Goal: Information Seeking & Learning: Learn about a topic

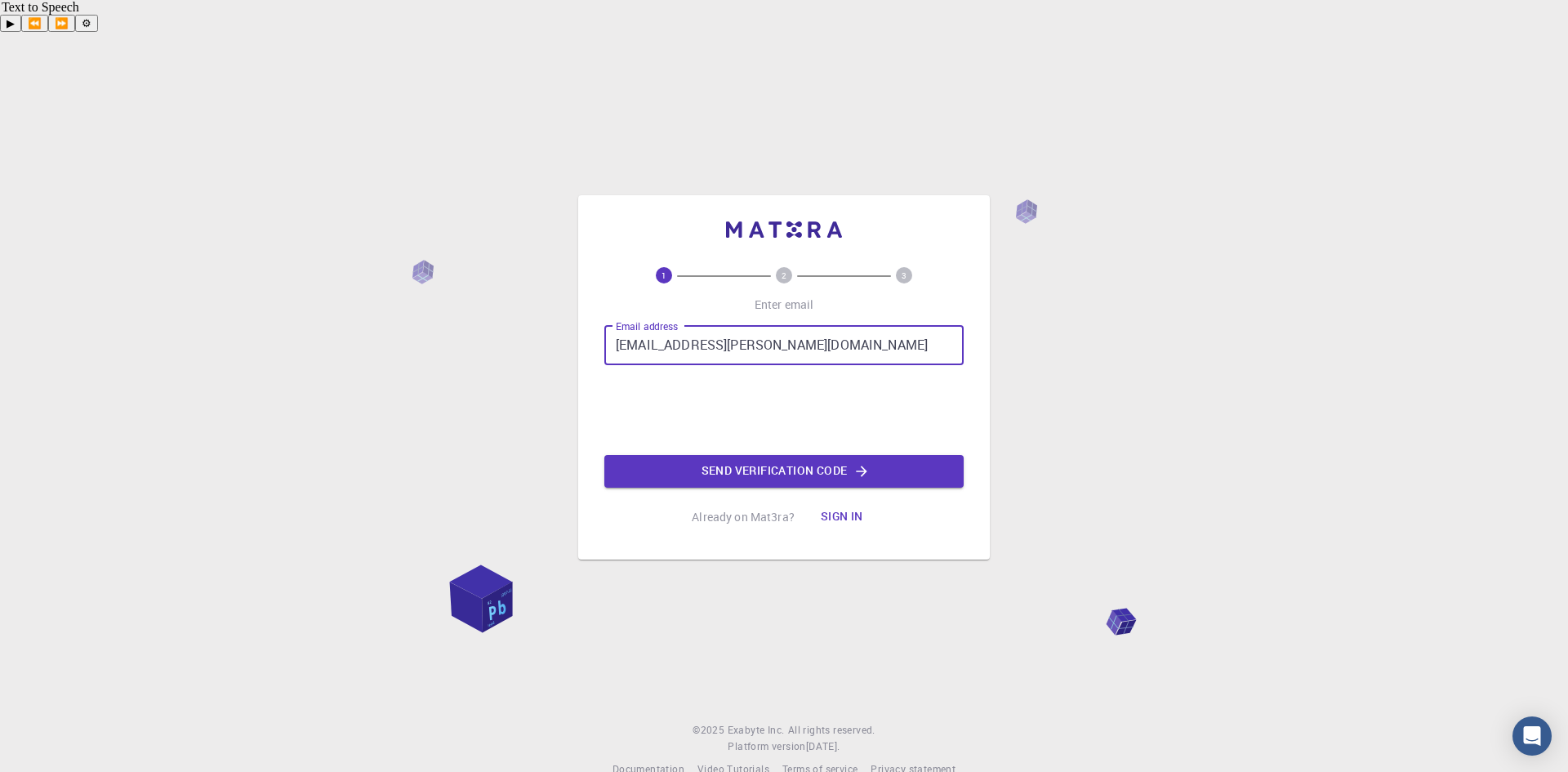
type input "alexanderzhang.vong@gmail.com"
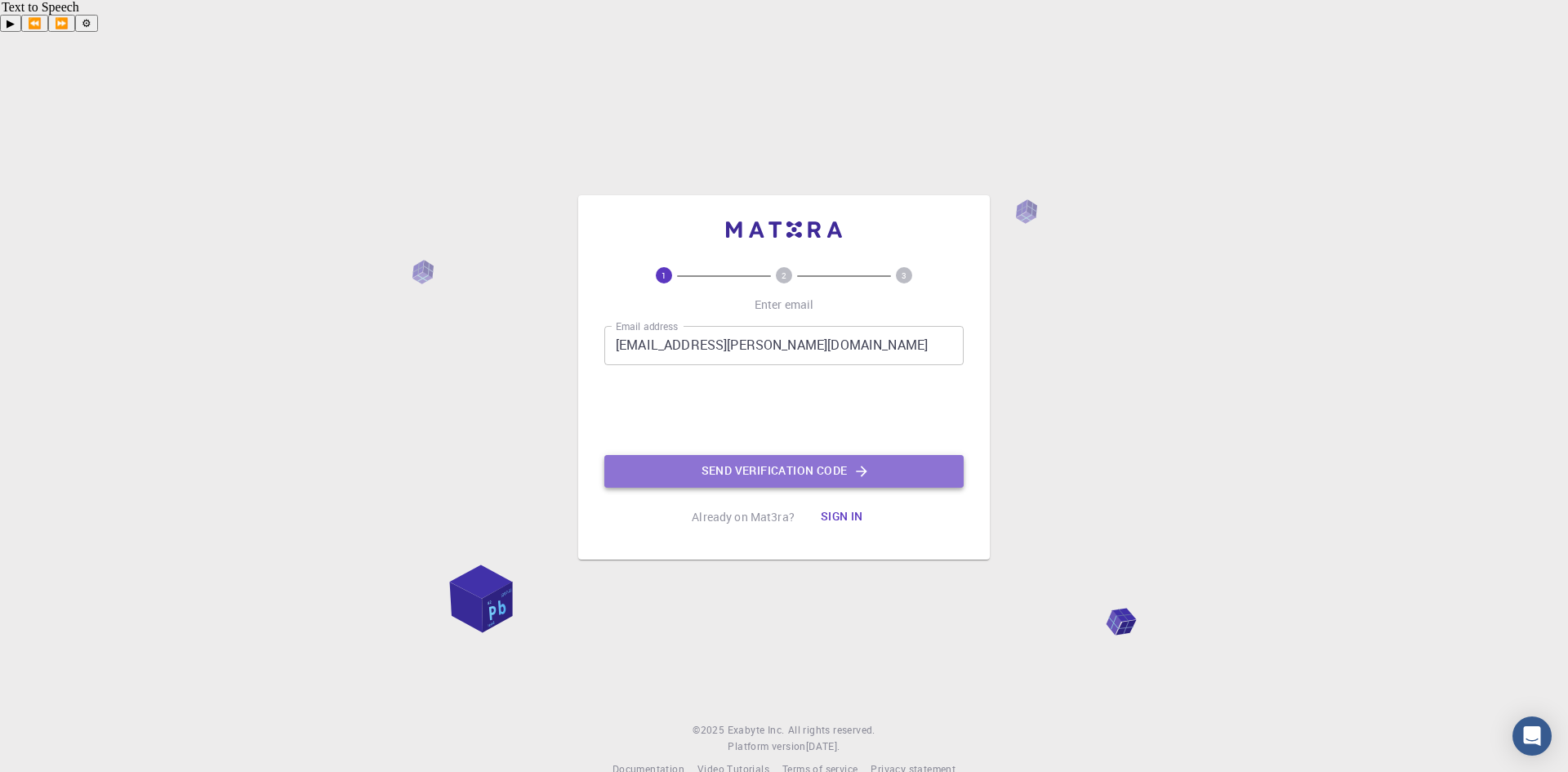
click at [860, 463] on icon "button" at bounding box center [861, 471] width 16 height 16
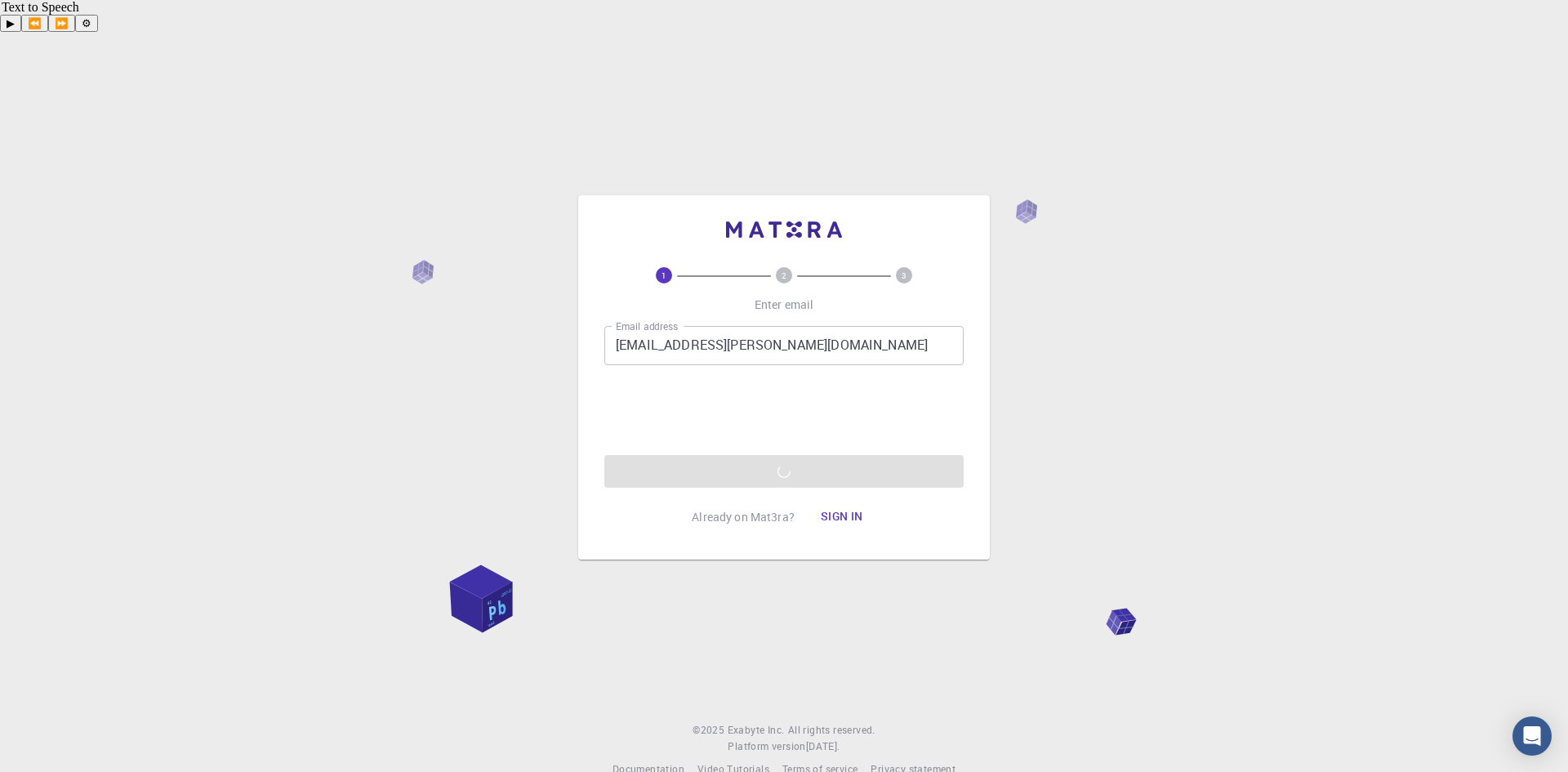
click at [1126, 138] on div "1 2 3 Enter email Email address alexanderzhang.vong@gmail.com Email address 0cA…" at bounding box center [784, 417] width 1568 height 772
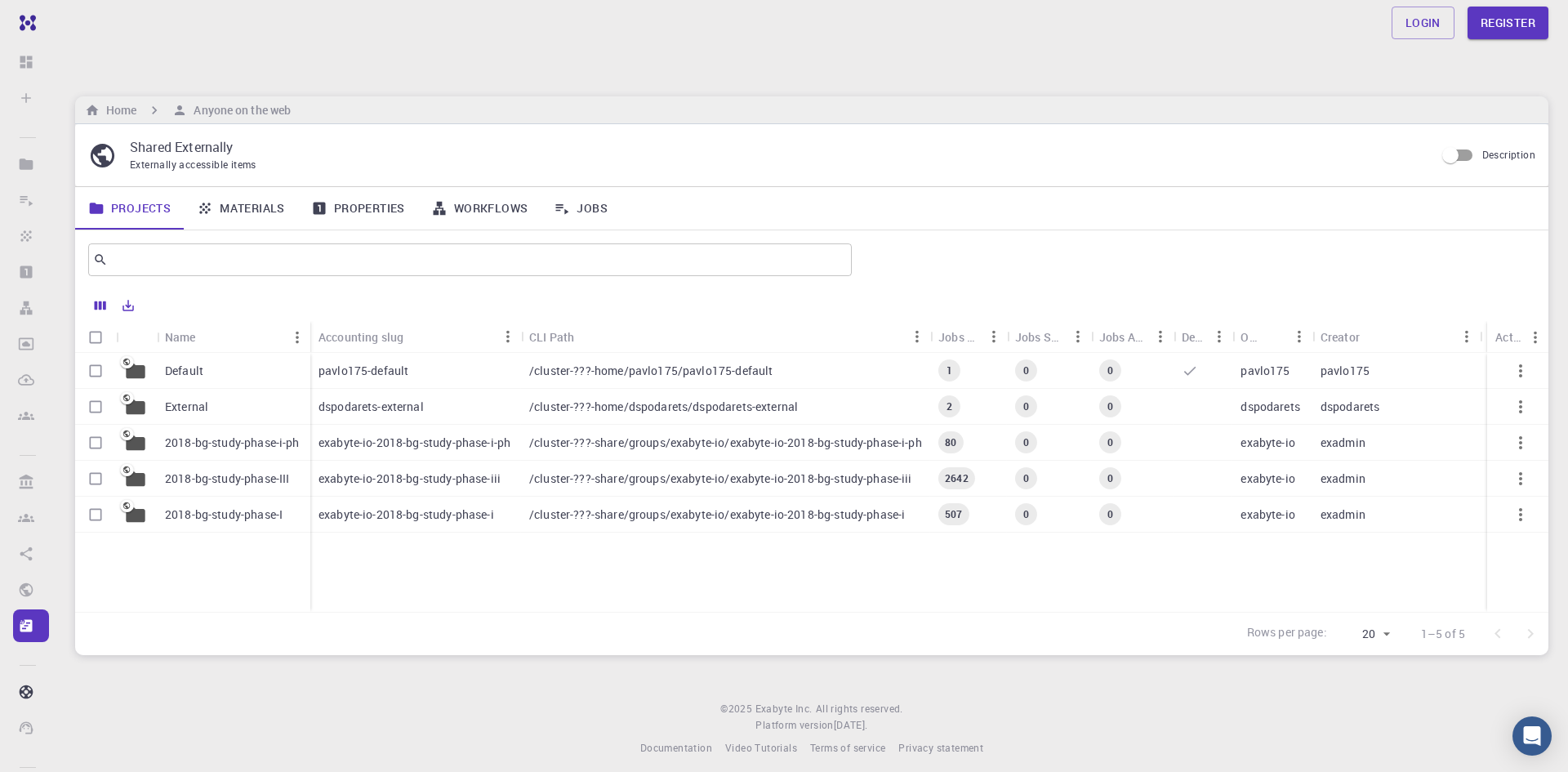
drag, startPoint x: 245, startPoint y: 174, endPoint x: 336, endPoint y: 169, distance: 91.1
click at [245, 187] on link "Materials" at bounding box center [241, 208] width 114 height 43
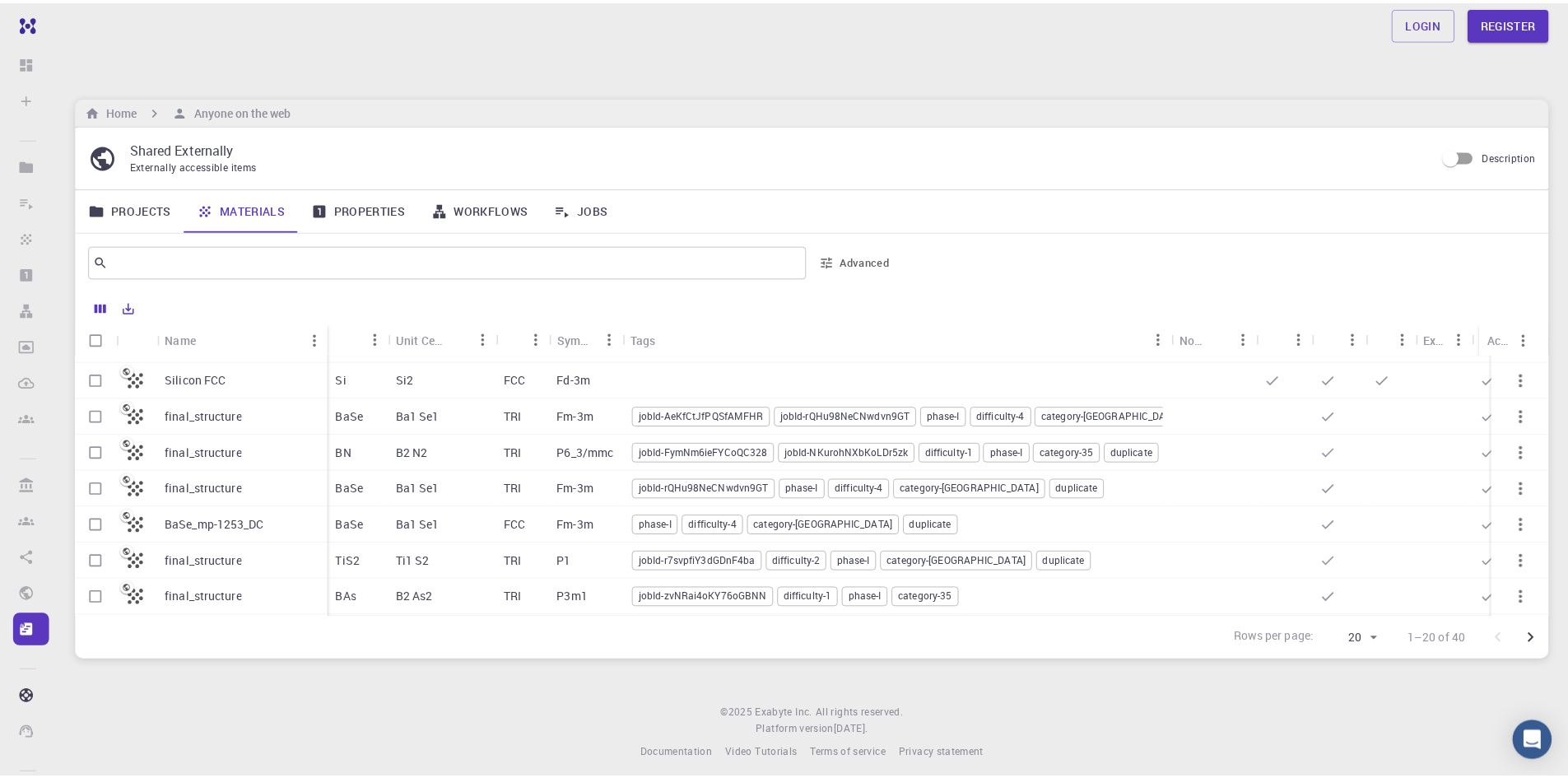
scroll to position [329, 0]
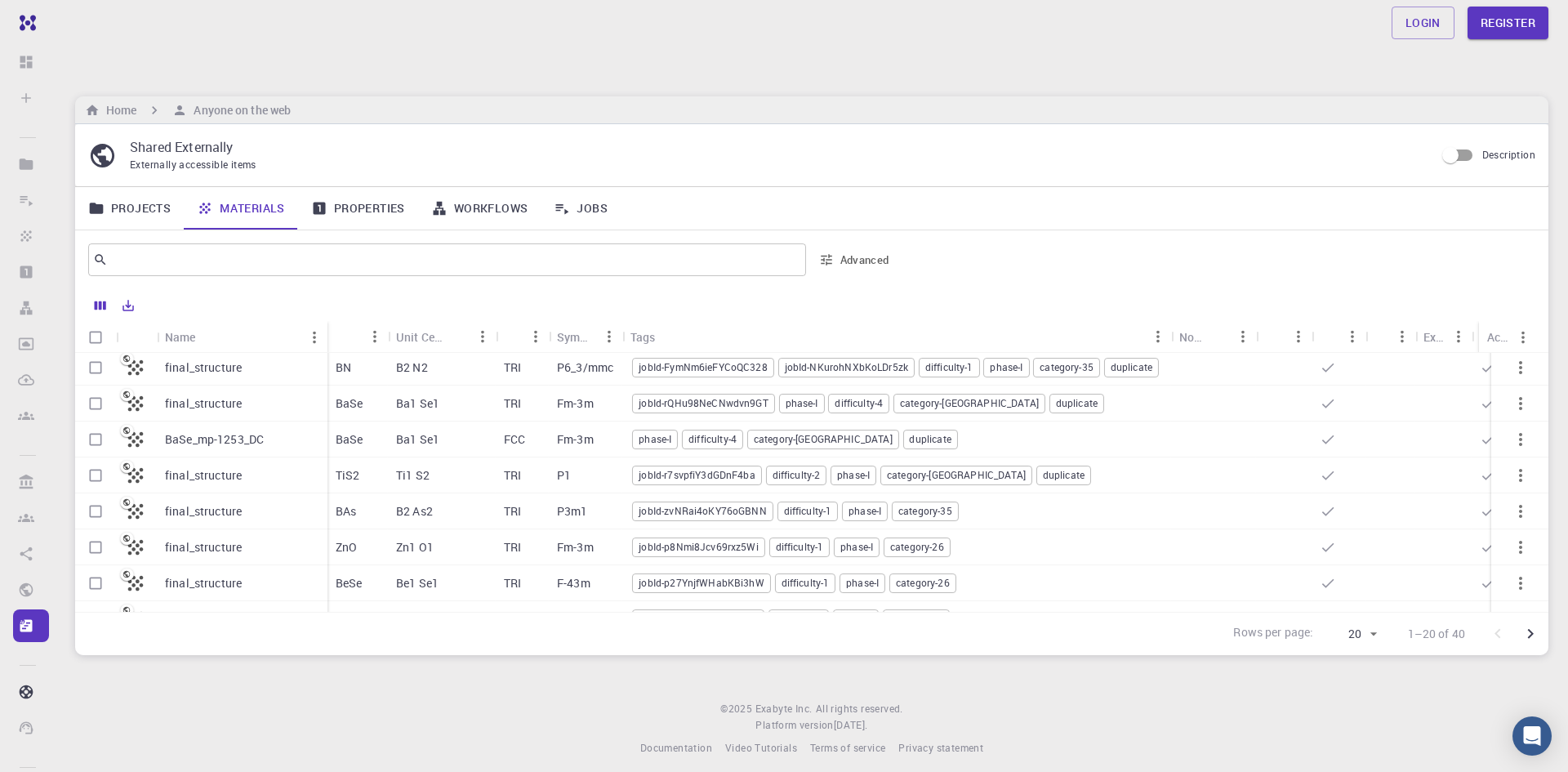
click at [374, 457] on div "TiS2" at bounding box center [357, 476] width 60 height 36
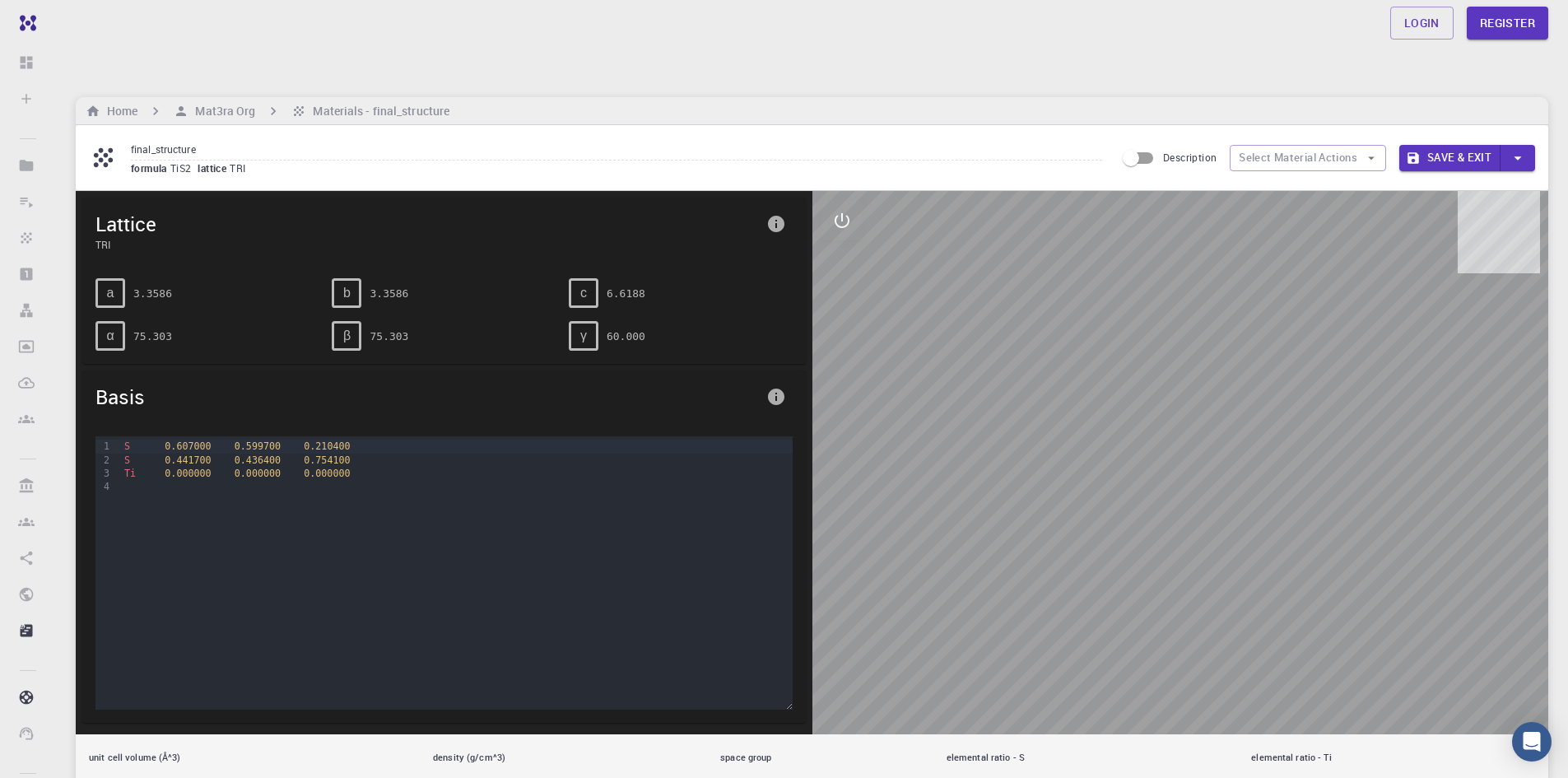
drag, startPoint x: 1262, startPoint y: 353, endPoint x: 1174, endPoint y: 351, distance: 88.0
click at [1174, 351] on div at bounding box center [1181, 462] width 737 height 543
click at [852, 201] on button "interactive" at bounding box center [842, 220] width 39 height 39
click at [851, 244] on button "view" at bounding box center [842, 259] width 39 height 39
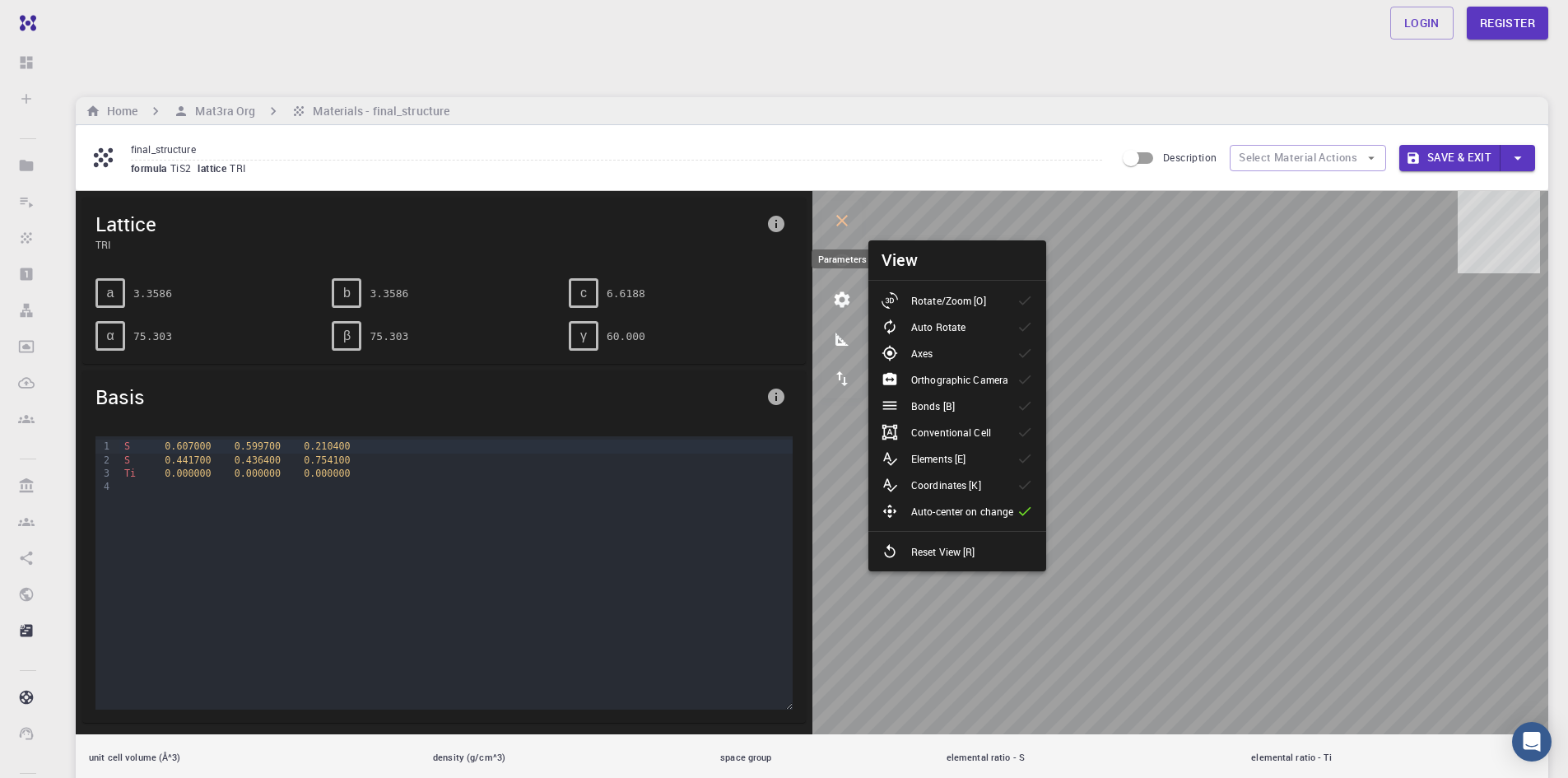
click at [845, 290] on icon "parameters" at bounding box center [842, 300] width 20 height 20
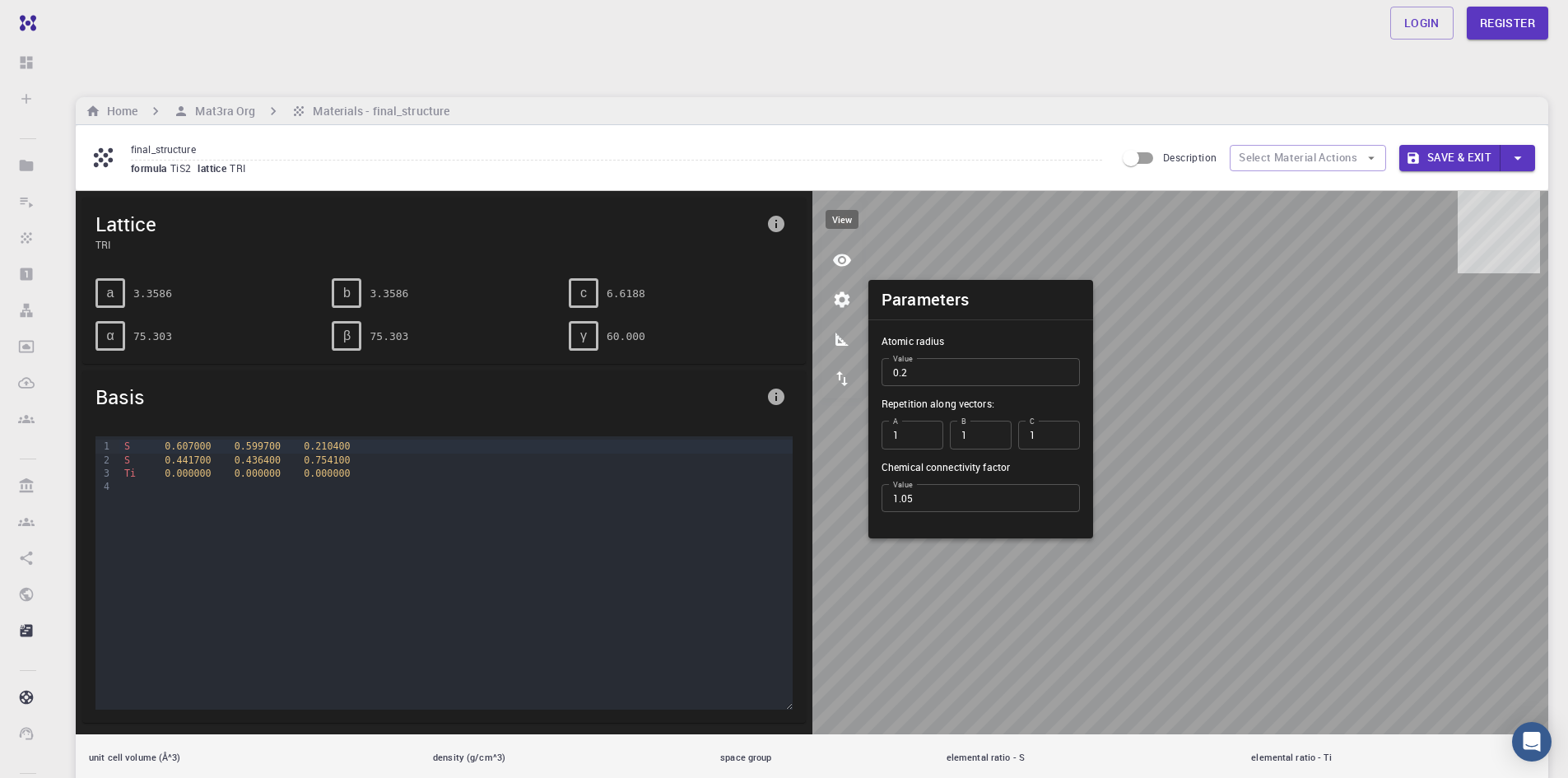
click at [848, 255] on icon "view" at bounding box center [842, 260] width 18 height 12
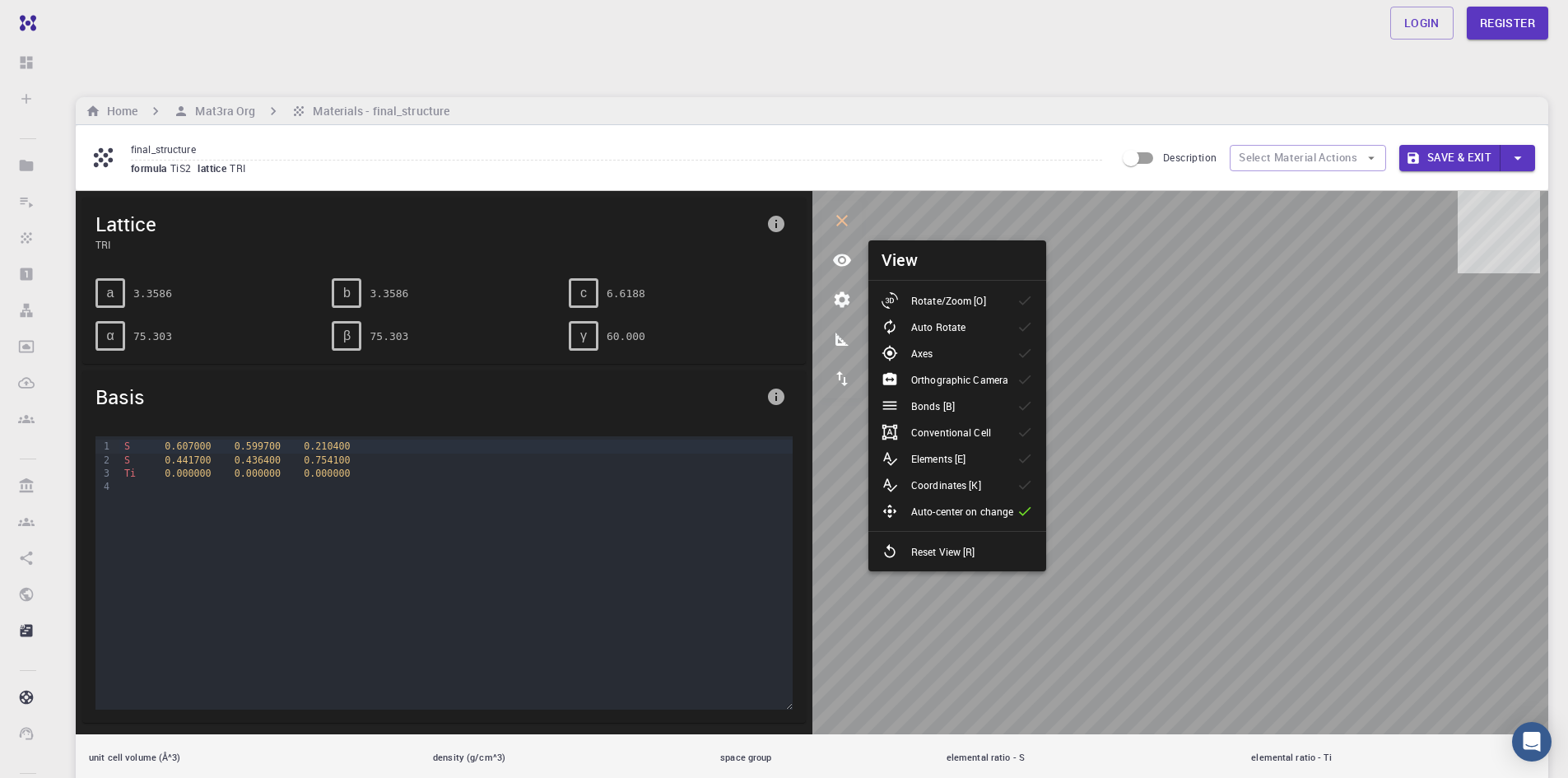
click at [958, 293] on p "Rotate/Zoom [O]" at bounding box center [948, 300] width 75 height 14
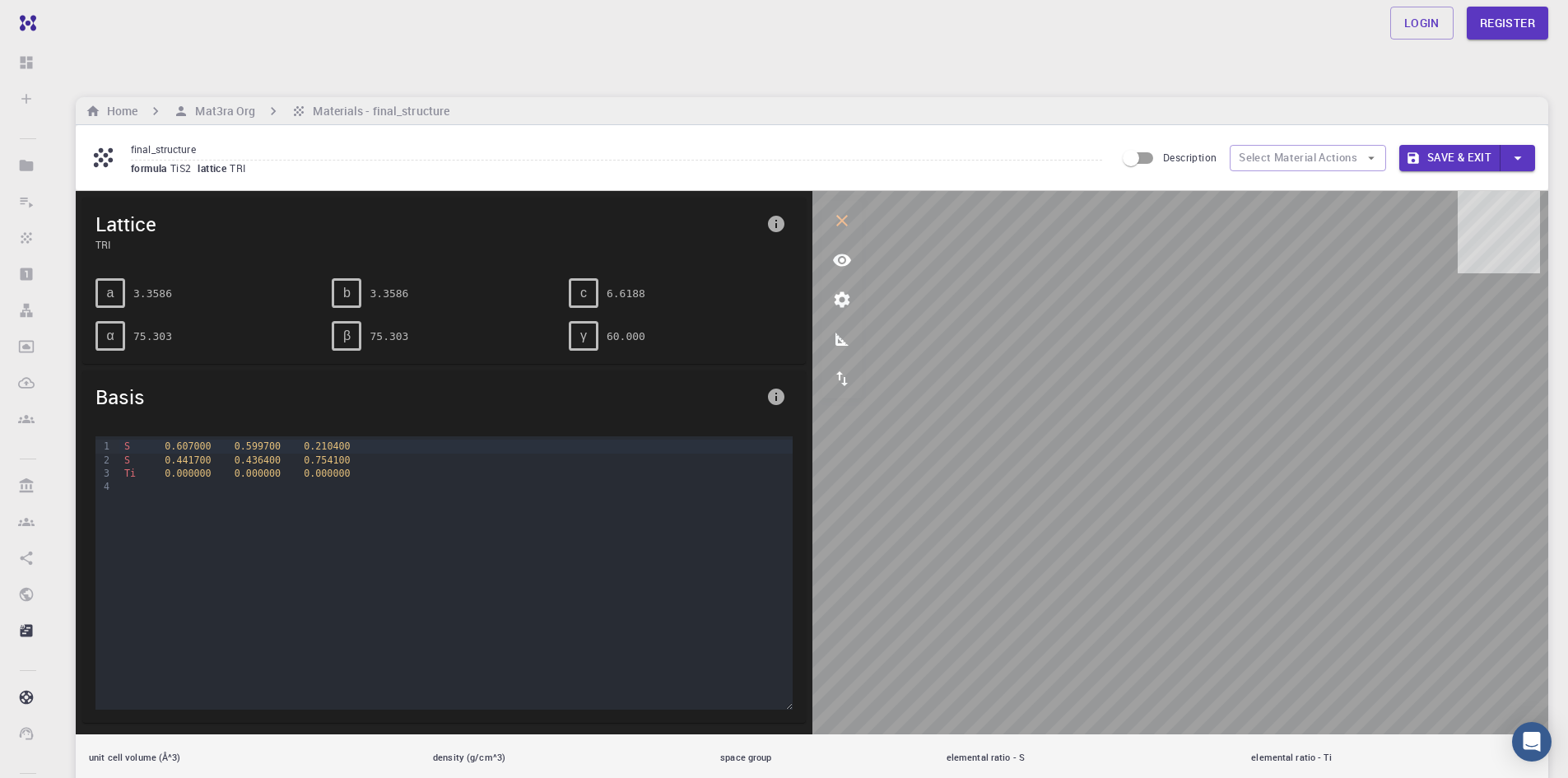
click at [841, 255] on icon "view" at bounding box center [842, 260] width 18 height 12
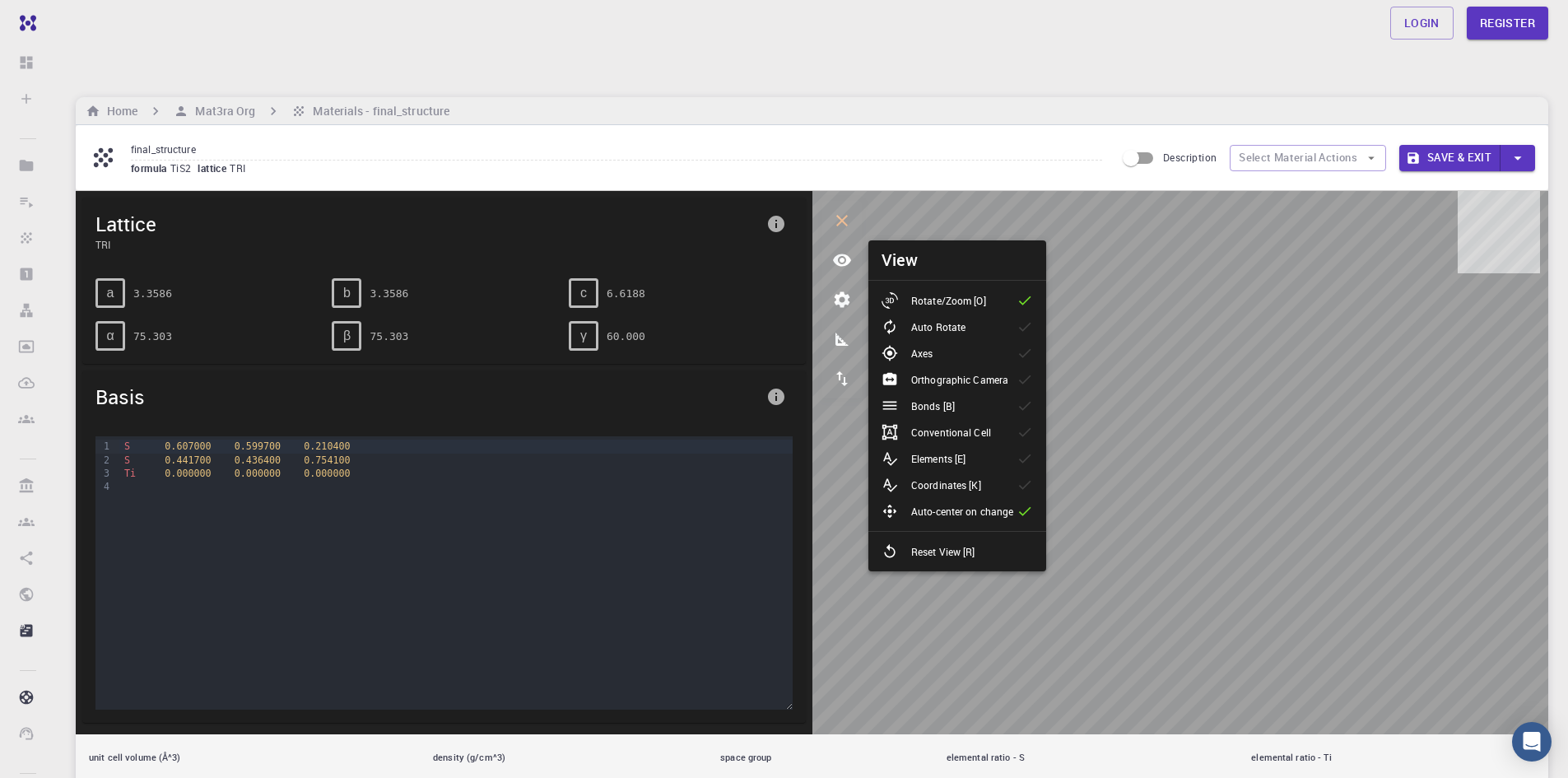
click at [979, 340] on li "Axes" at bounding box center [957, 353] width 178 height 26
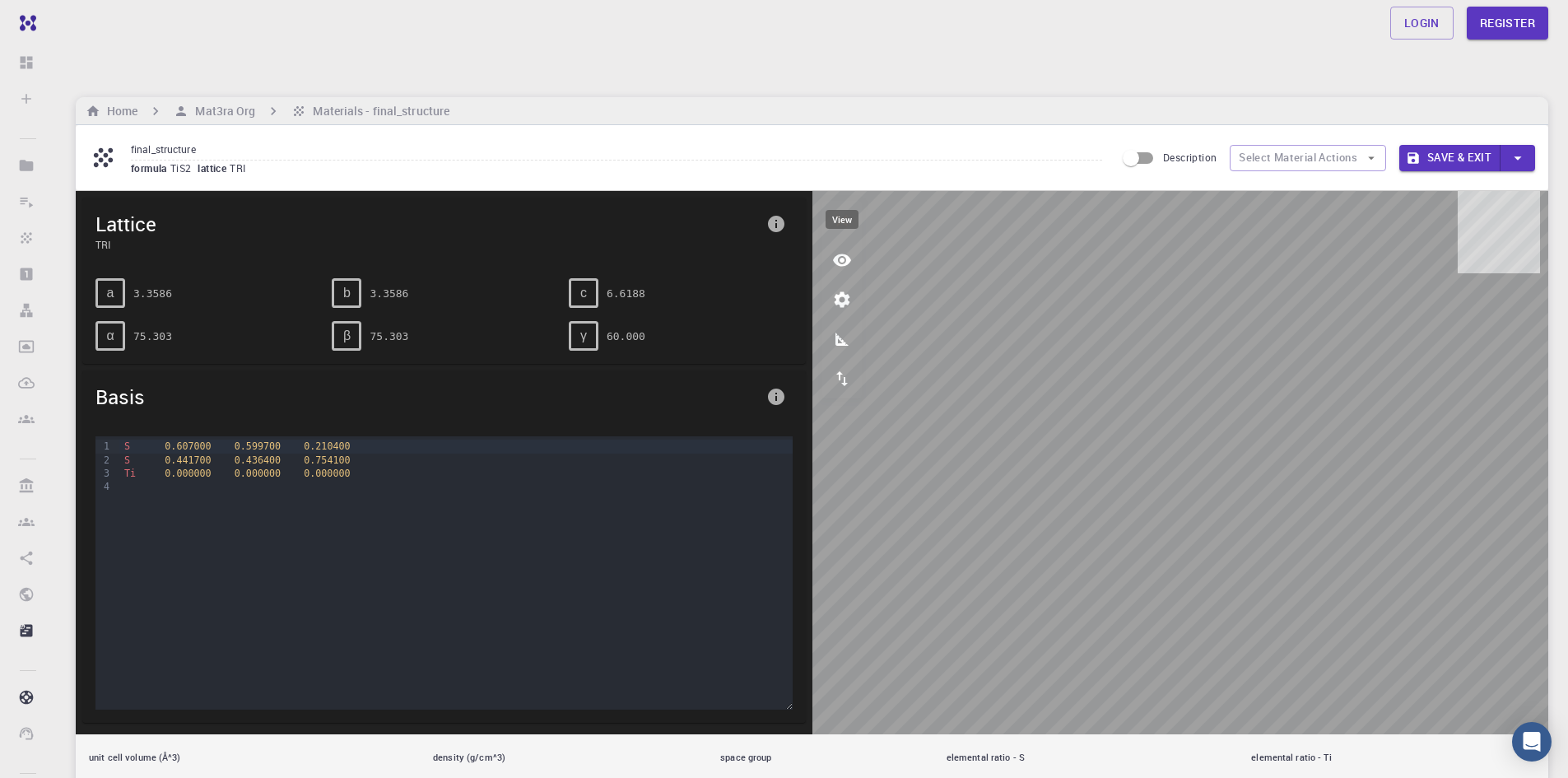
click at [832, 250] on icon "view" at bounding box center [842, 259] width 20 height 20
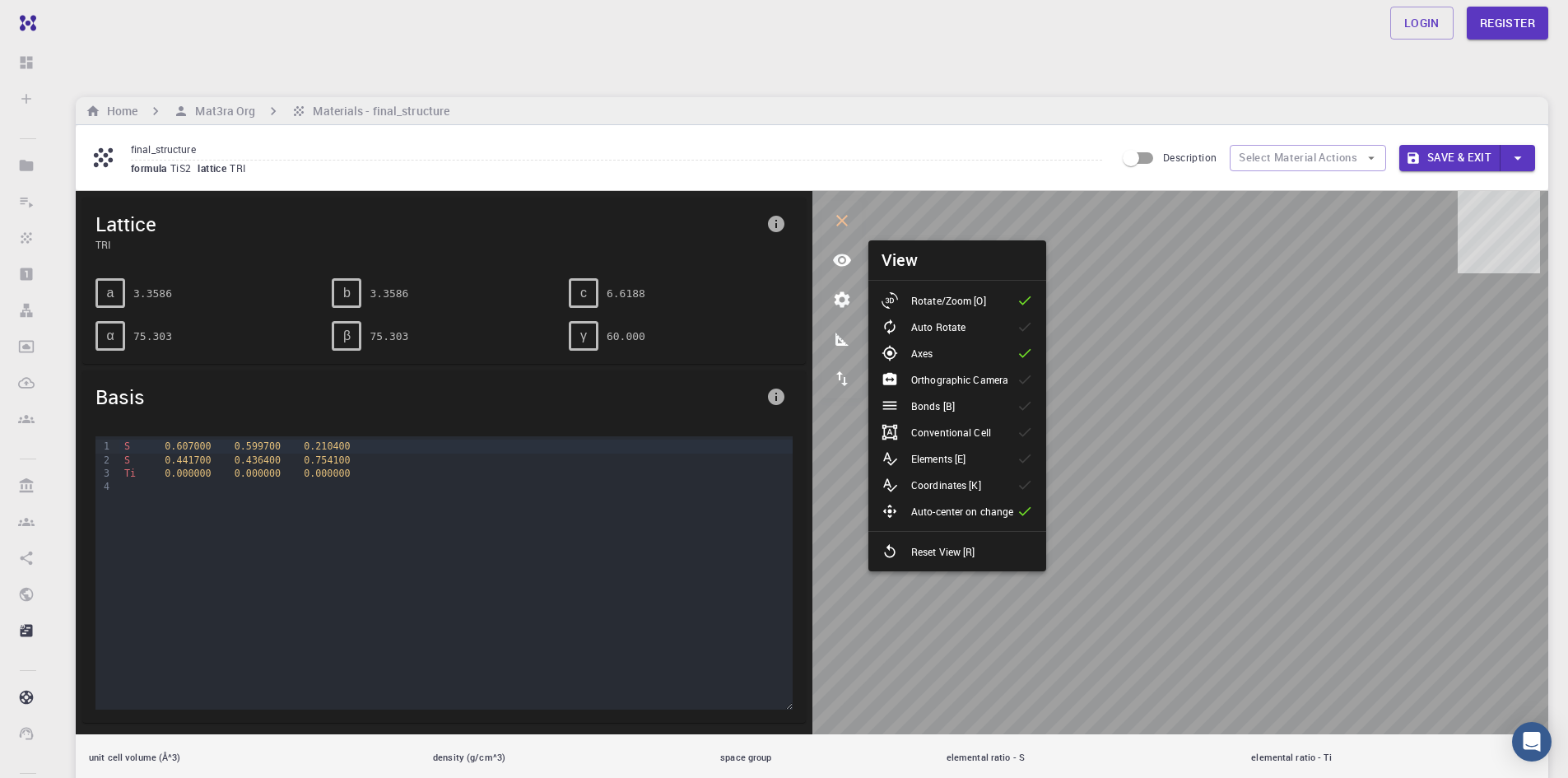
click at [961, 372] on p "Orthographic Camera" at bounding box center [959, 378] width 97 height 14
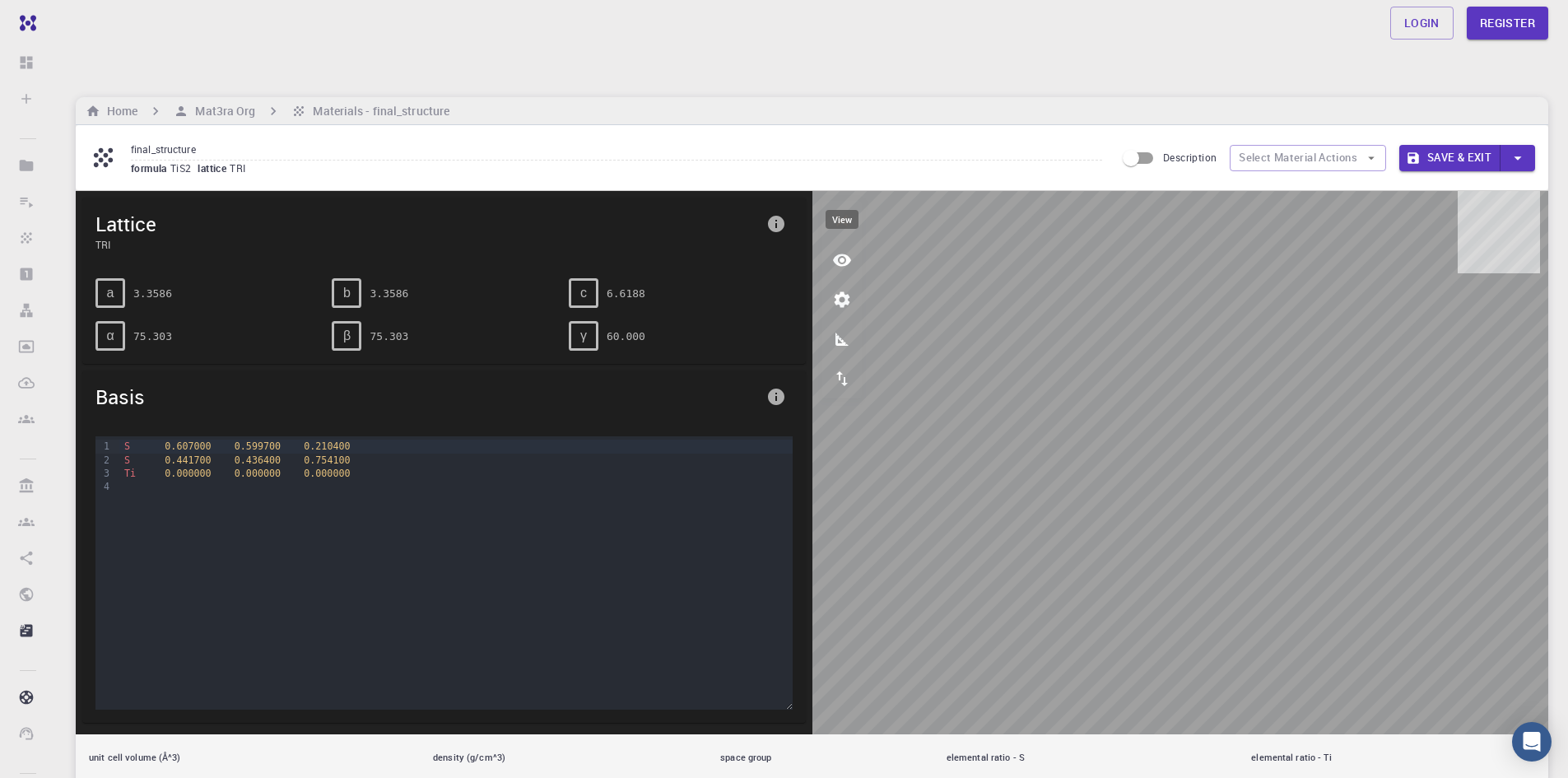
click at [849, 250] on icon "view" at bounding box center [842, 259] width 20 height 20
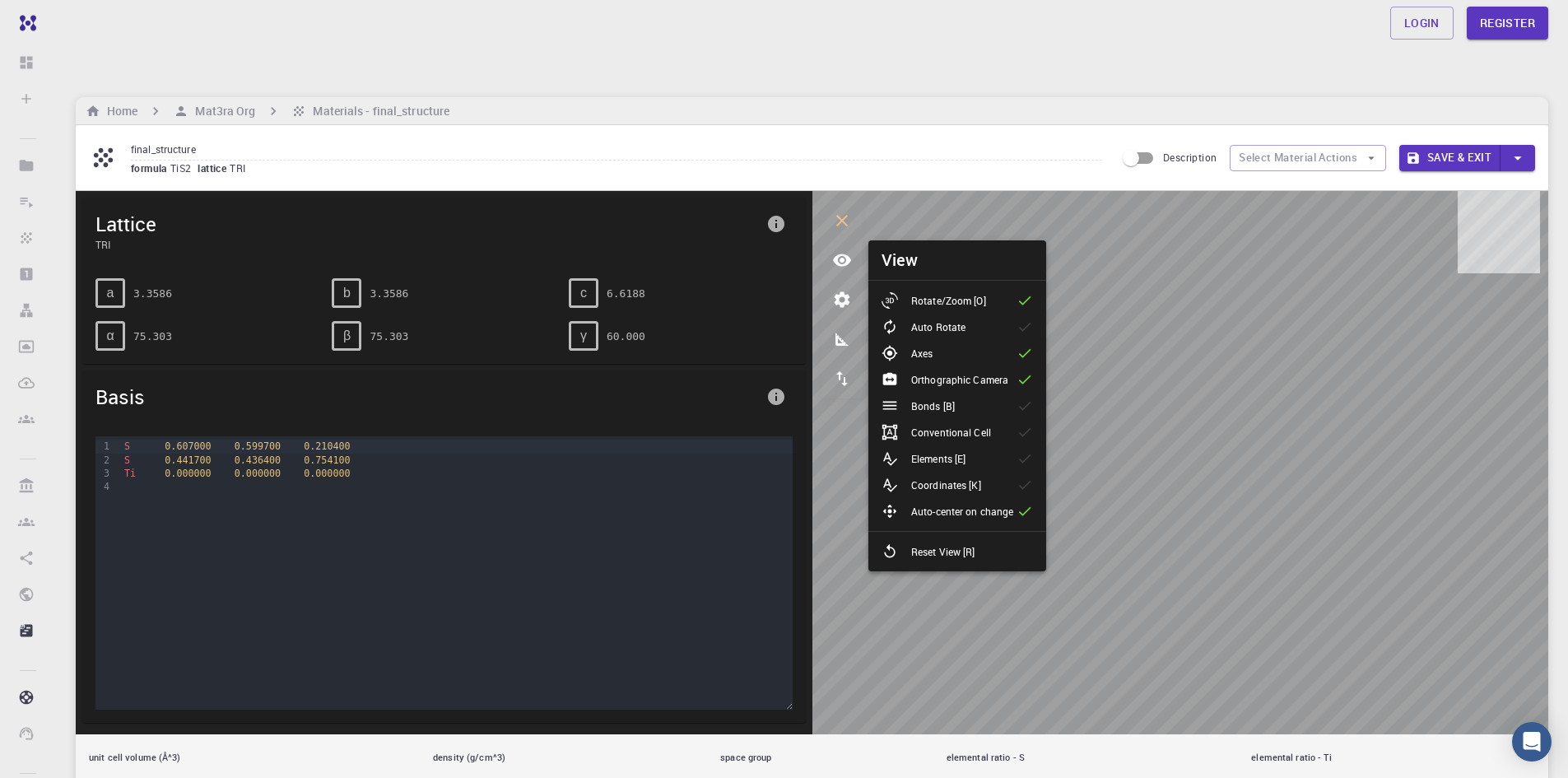
click at [997, 393] on li "Bonds [B]" at bounding box center [957, 405] width 178 height 26
click at [1009, 371] on div "Orthographic Camera" at bounding box center [952, 378] width 140 height 16
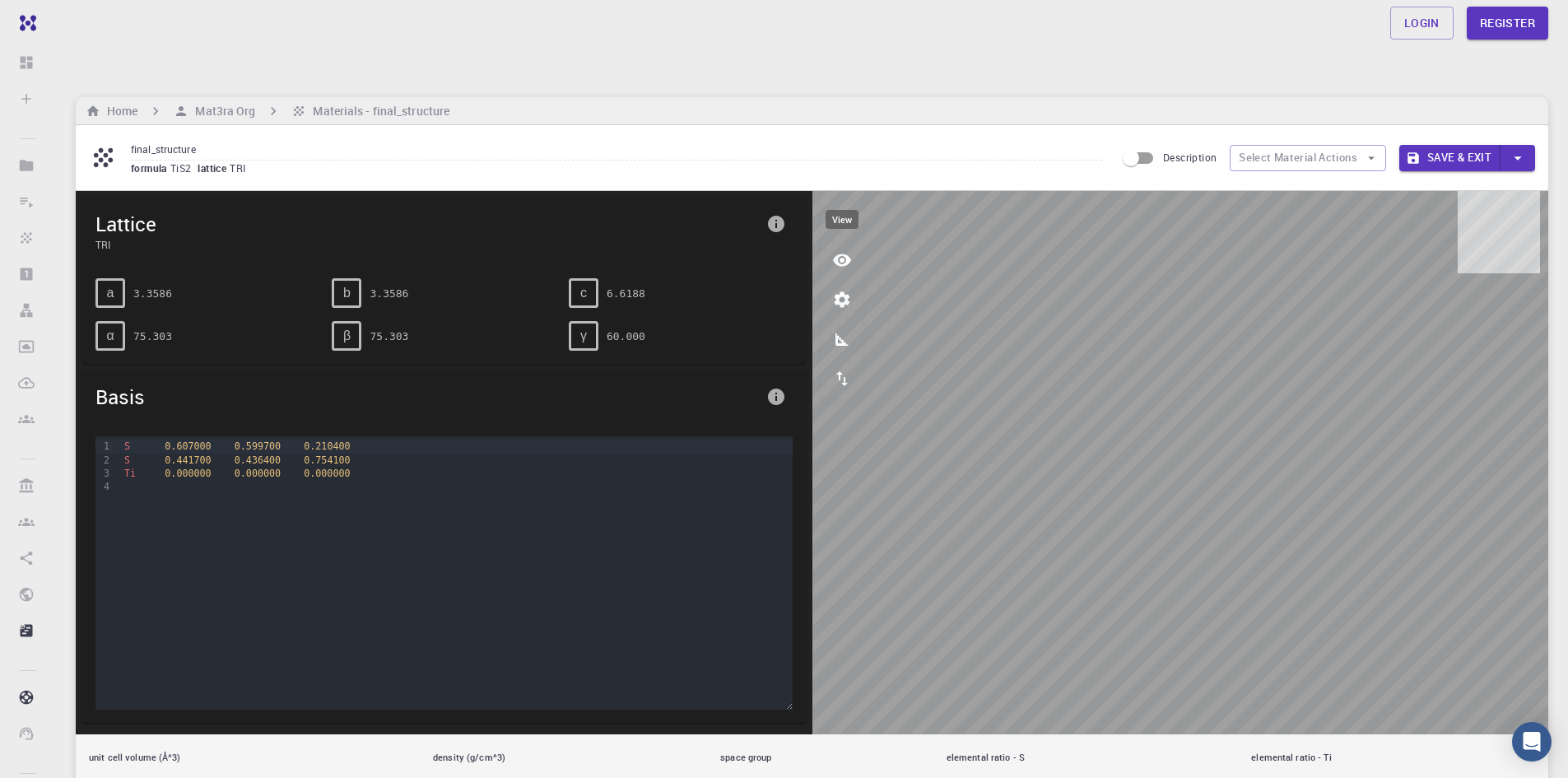
click at [860, 240] on button "view" at bounding box center [842, 259] width 39 height 39
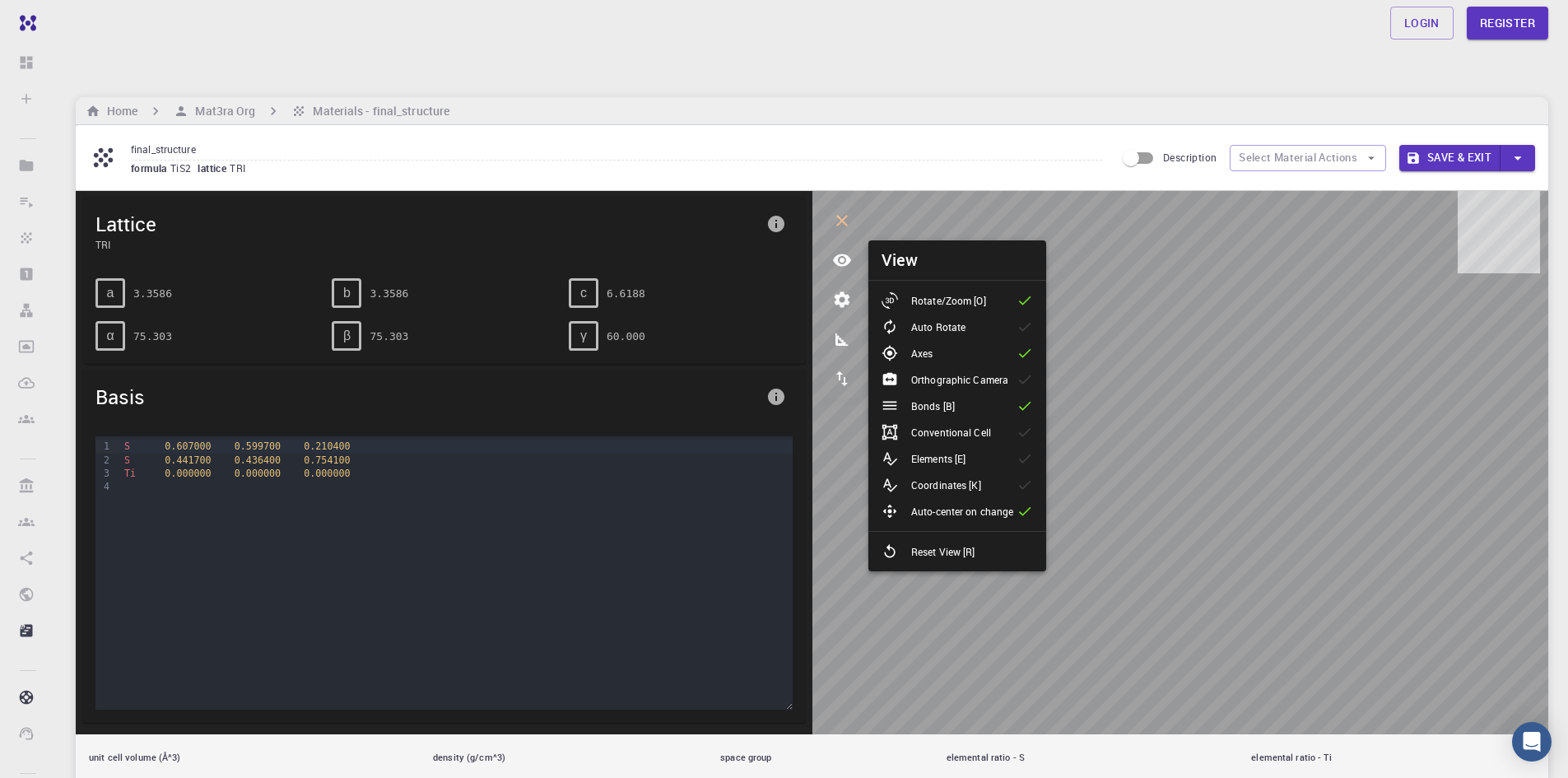
click at [978, 419] on li "Conventional Cell" at bounding box center [957, 431] width 178 height 26
click at [980, 446] on li "Elements [E]" at bounding box center [957, 458] width 178 height 26
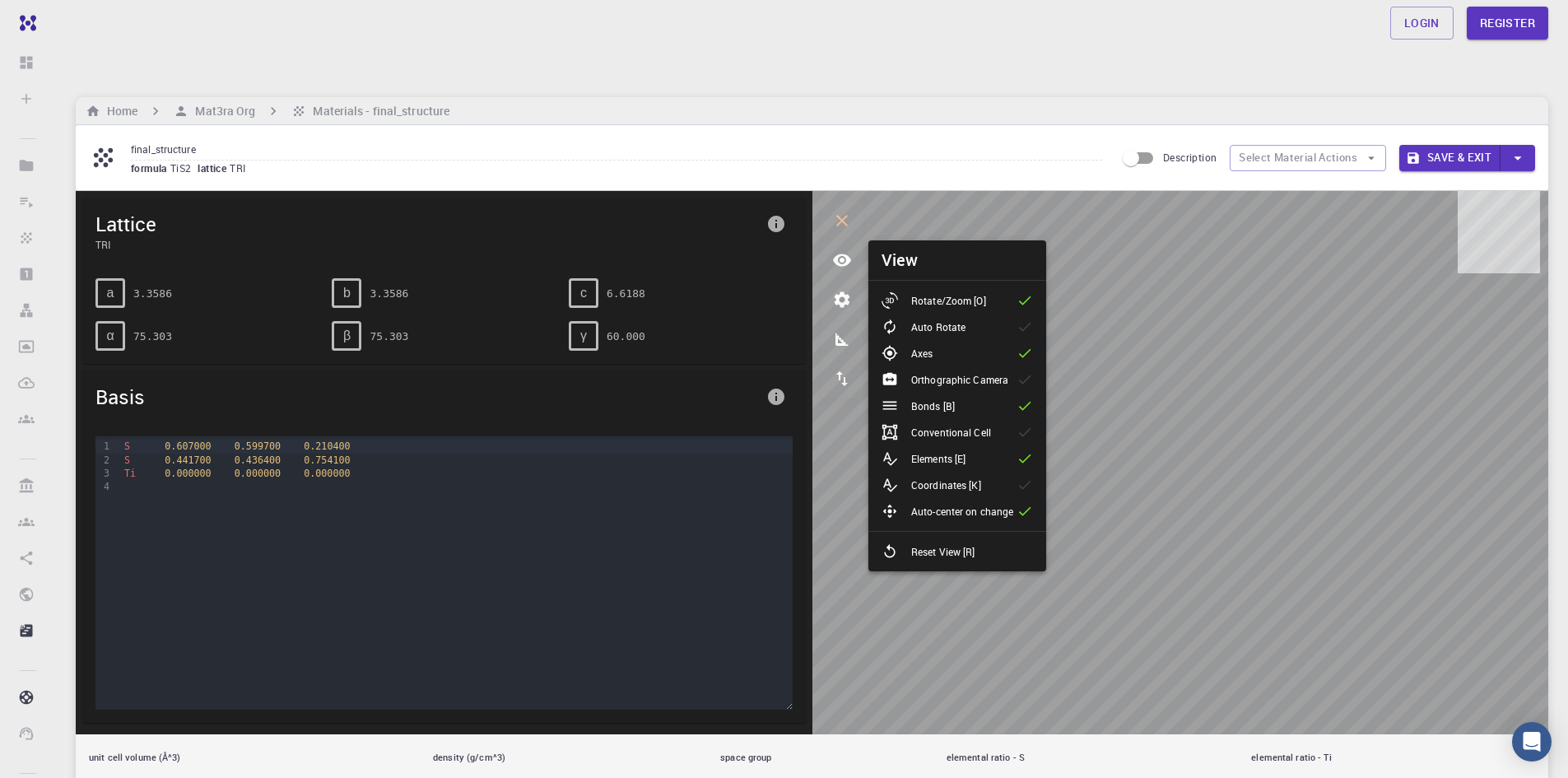
click at [1018, 450] on icon at bounding box center [1024, 458] width 16 height 16
click at [1003, 472] on li "Coordinates [K]" at bounding box center [957, 484] width 178 height 26
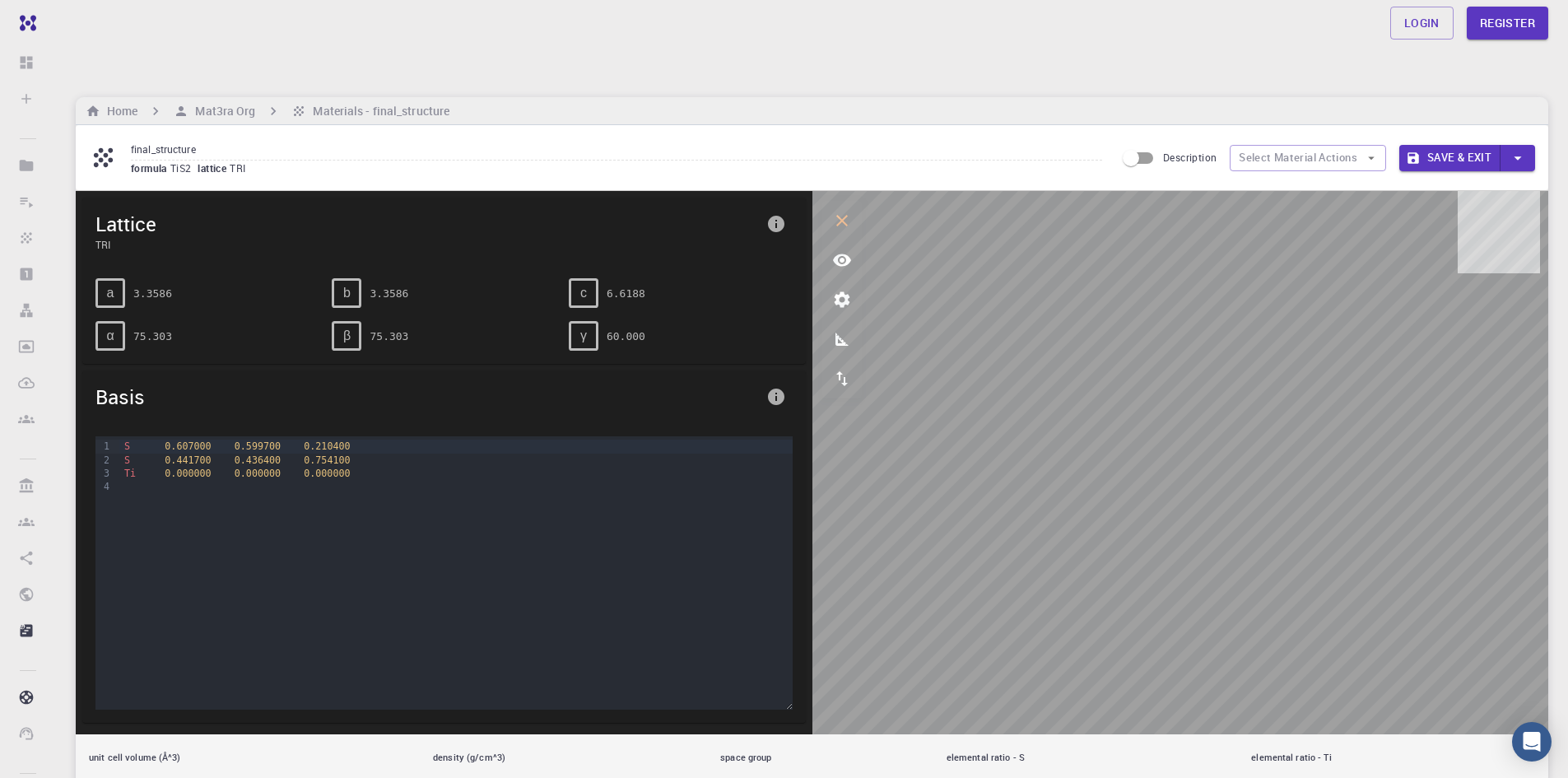
click at [845, 250] on icon "view" at bounding box center [842, 259] width 20 height 20
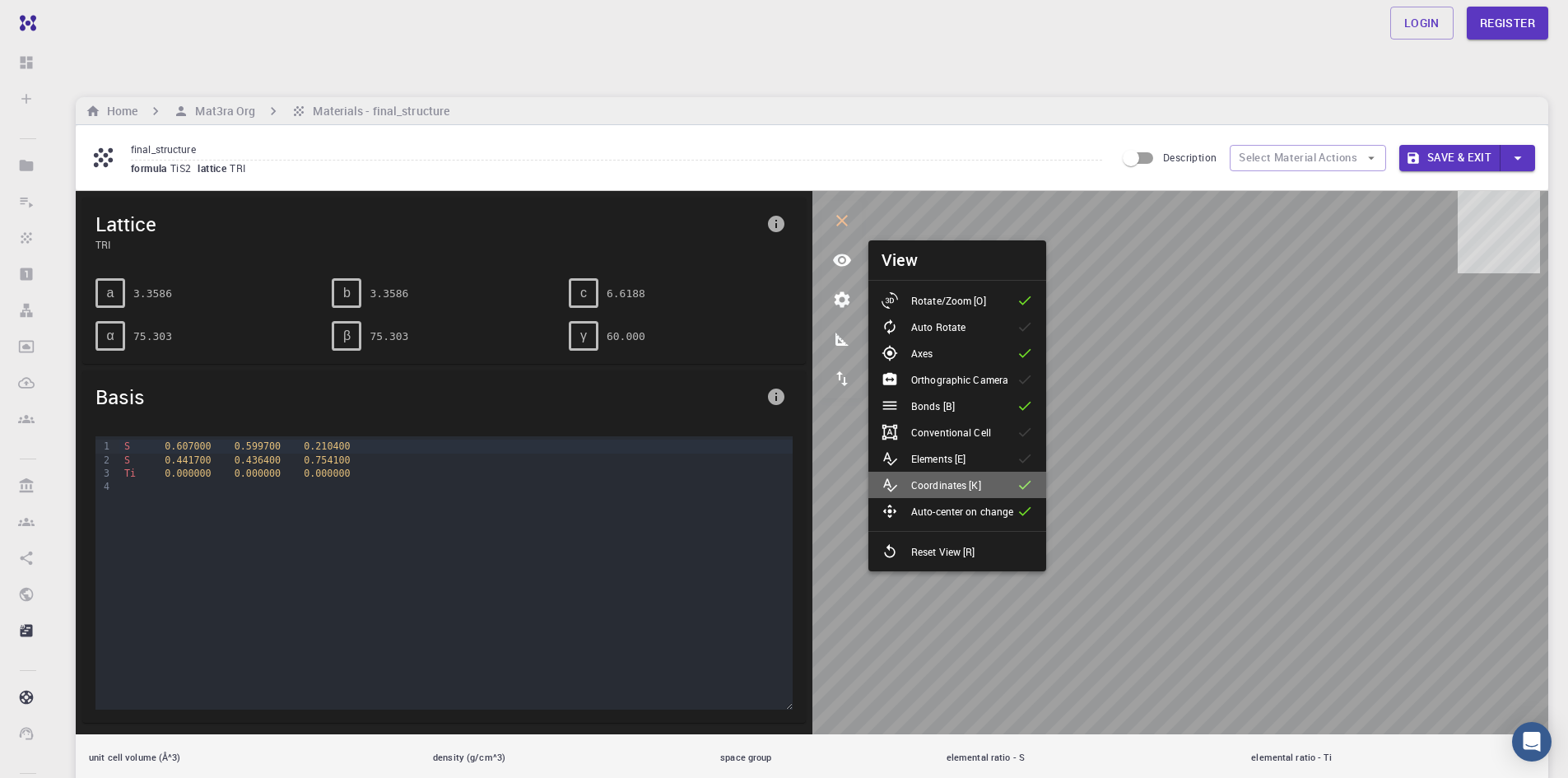
click at [945, 477] on p "Coordinates [K]" at bounding box center [945, 484] width 70 height 14
click at [665, 332] on div "Lattice TRI a 3.3586 b 3.3586 c 6.6188 α 75.303 β 75.303 γ 60.000 Basis 9 1 2 3…" at bounding box center [444, 462] width 737 height 543
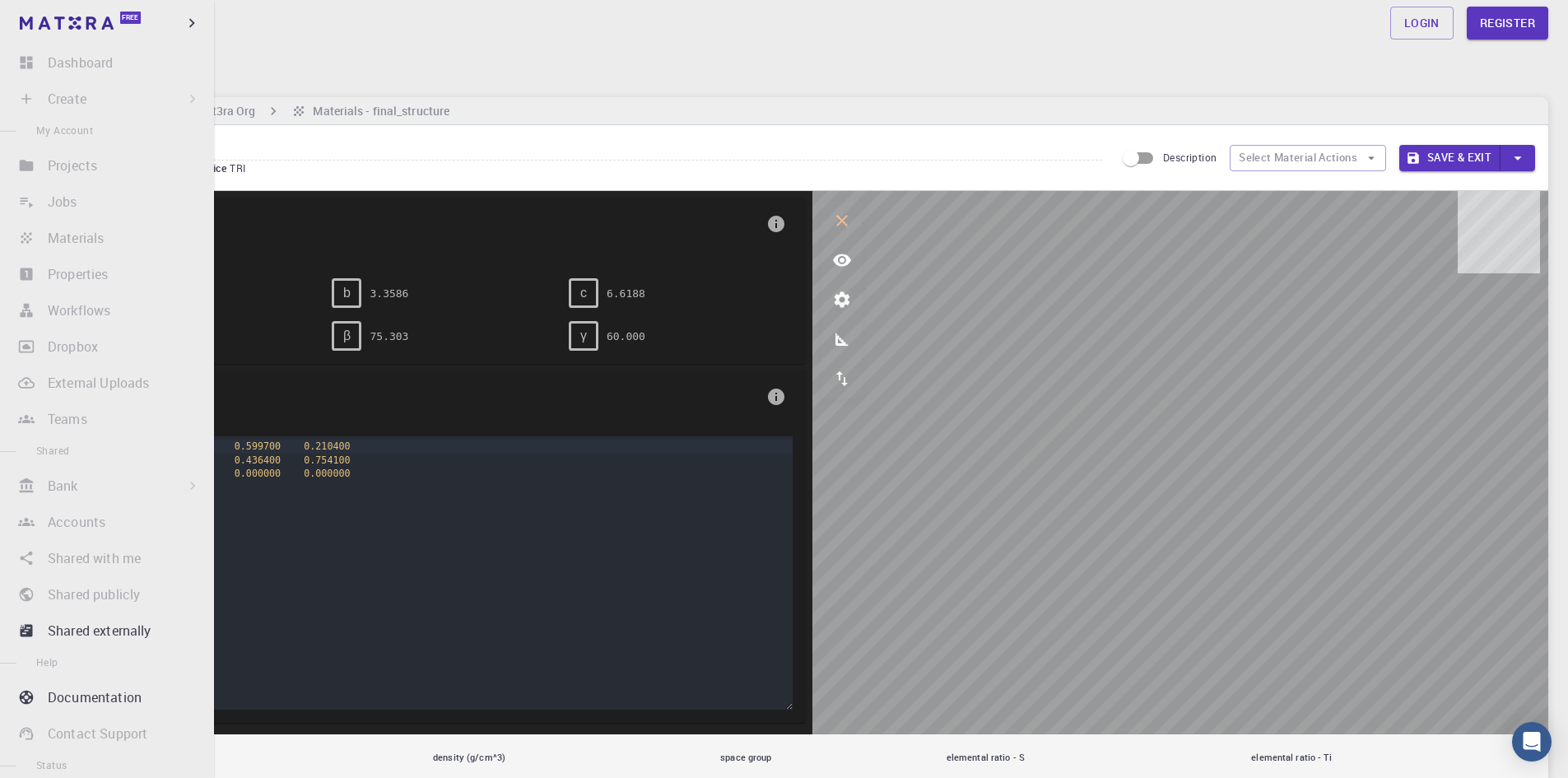
scroll to position [78, 0]
